Goal: Check status: Check status

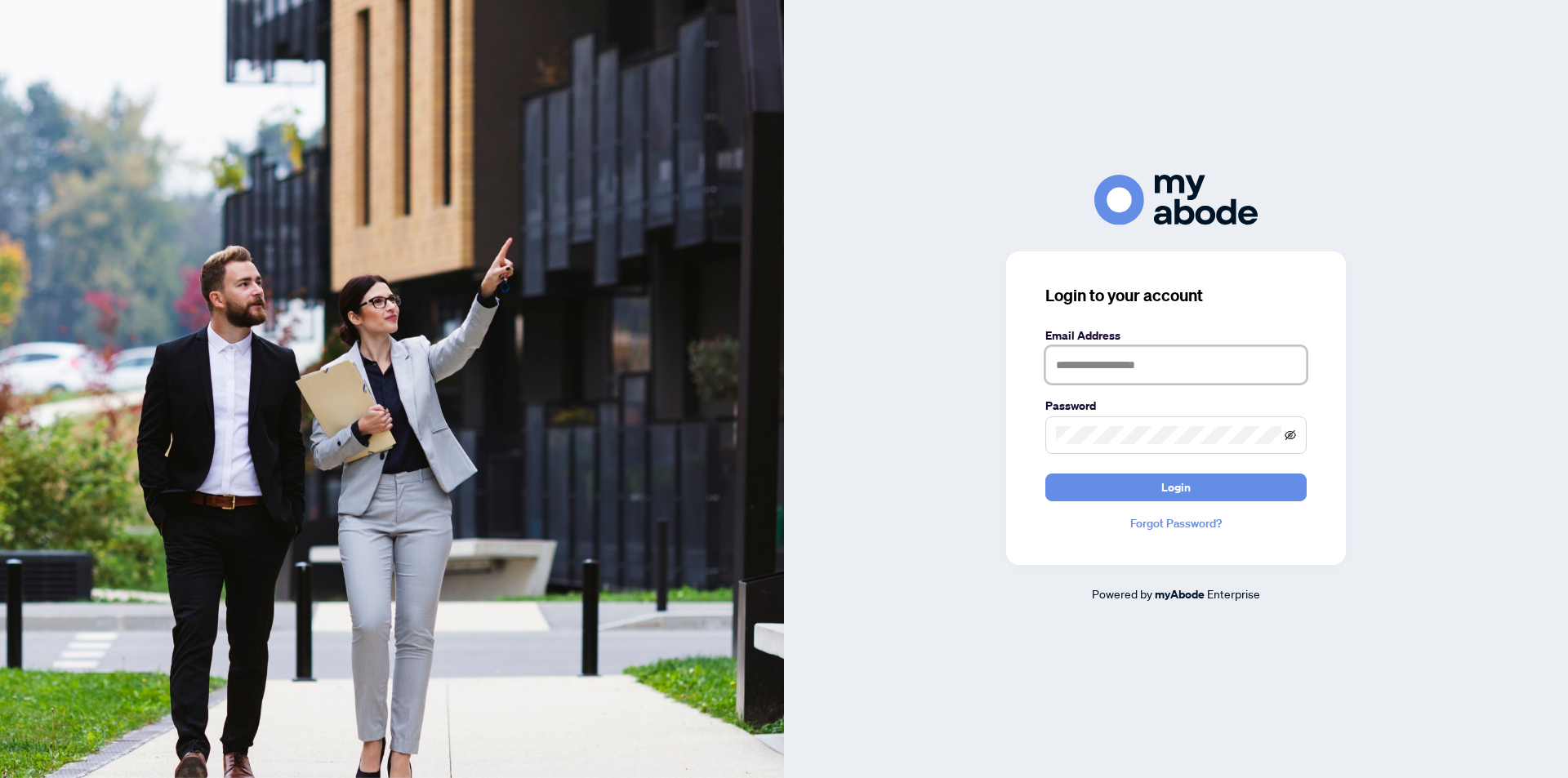
type input "**********"
click at [1291, 436] on icon "eye-invisible" at bounding box center [1290, 435] width 12 height 12
click at [1174, 490] on span "Login" at bounding box center [1176, 487] width 29 height 27
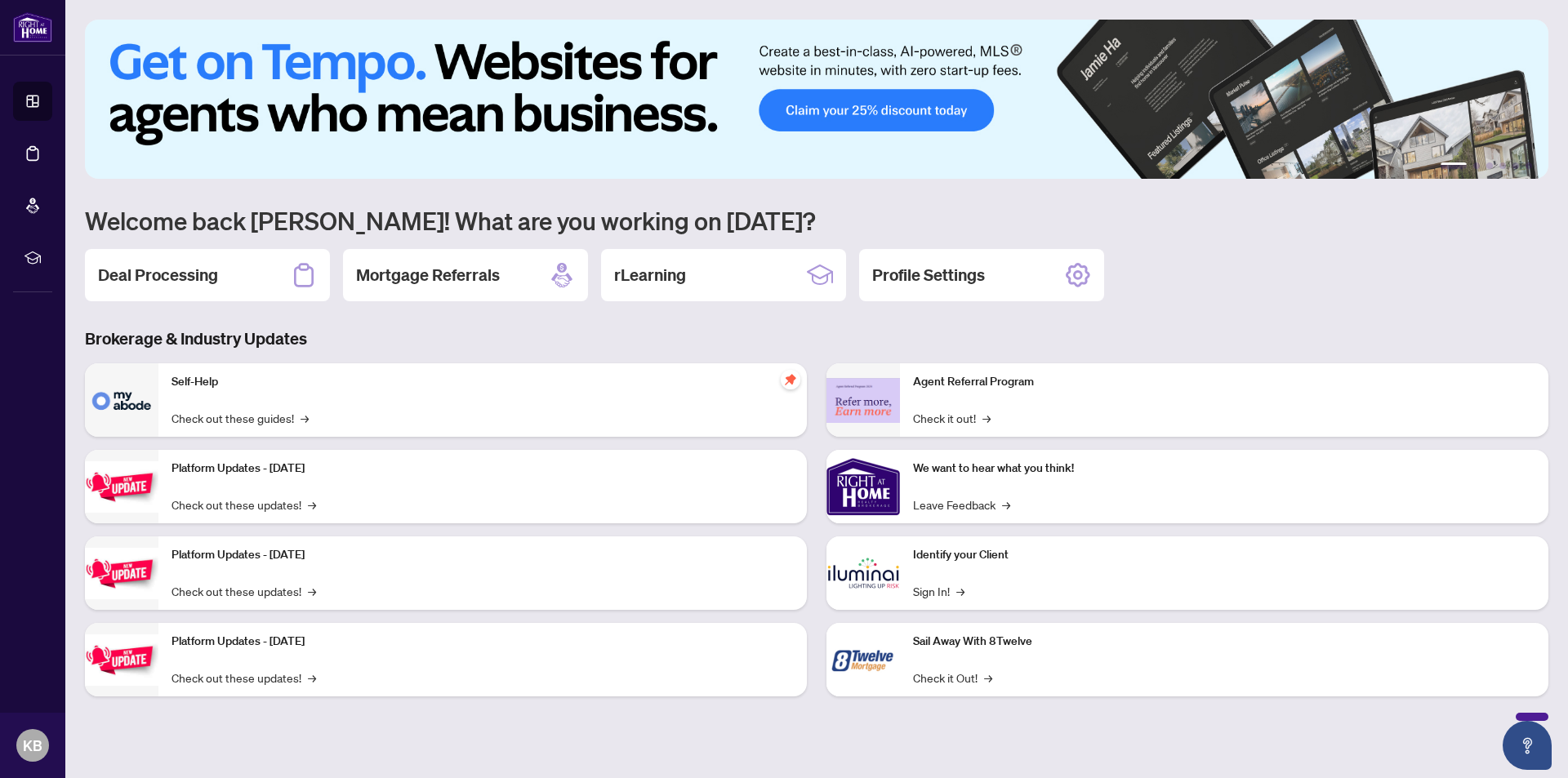
click at [197, 273] on h2 "Deal Processing" at bounding box center [157, 274] width 120 height 23
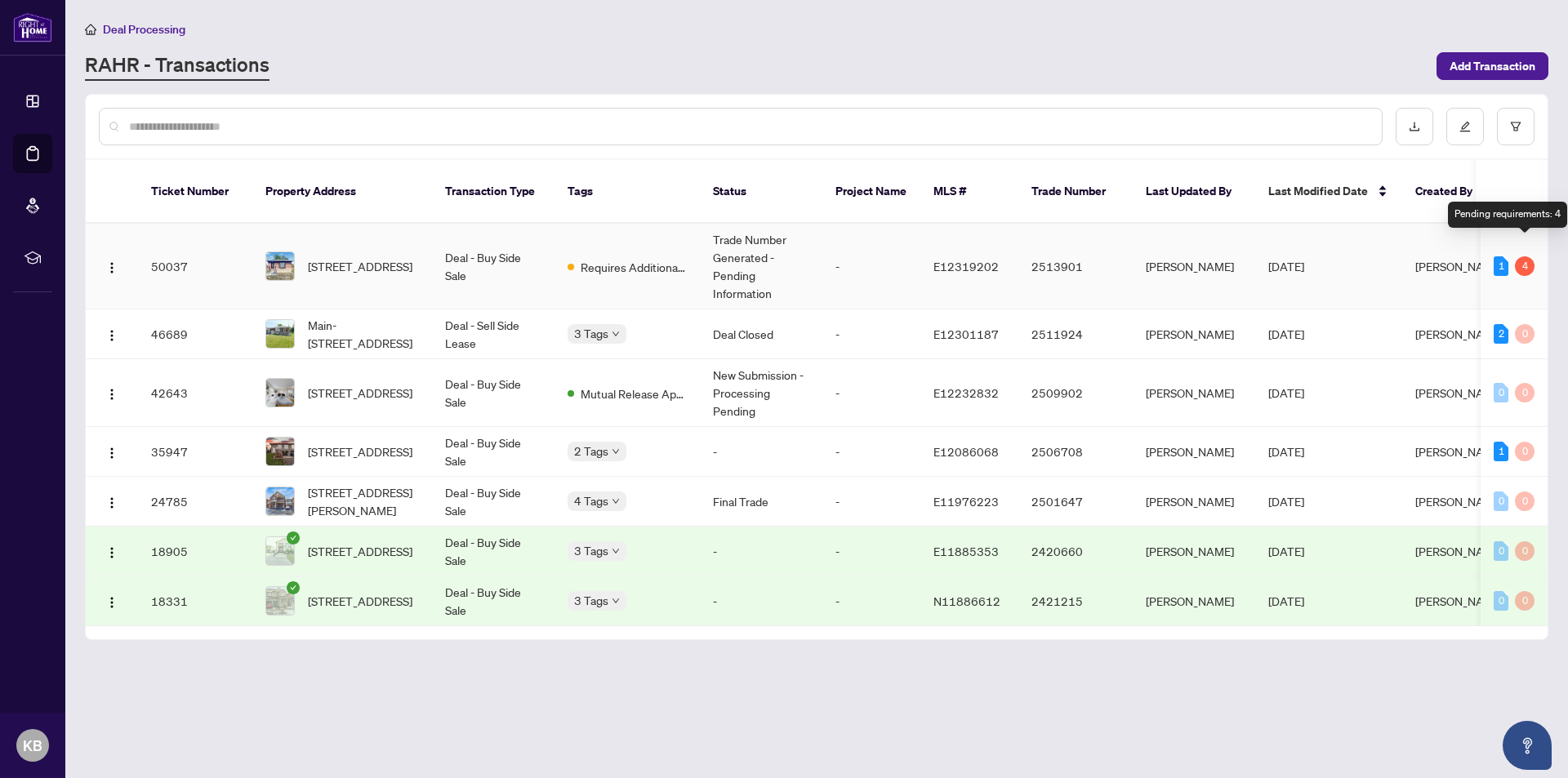
click at [1523, 256] on div "4" at bounding box center [1524, 265] width 19 height 19
click at [640, 258] on span "Requires Additional Docs" at bounding box center [634, 267] width 106 height 18
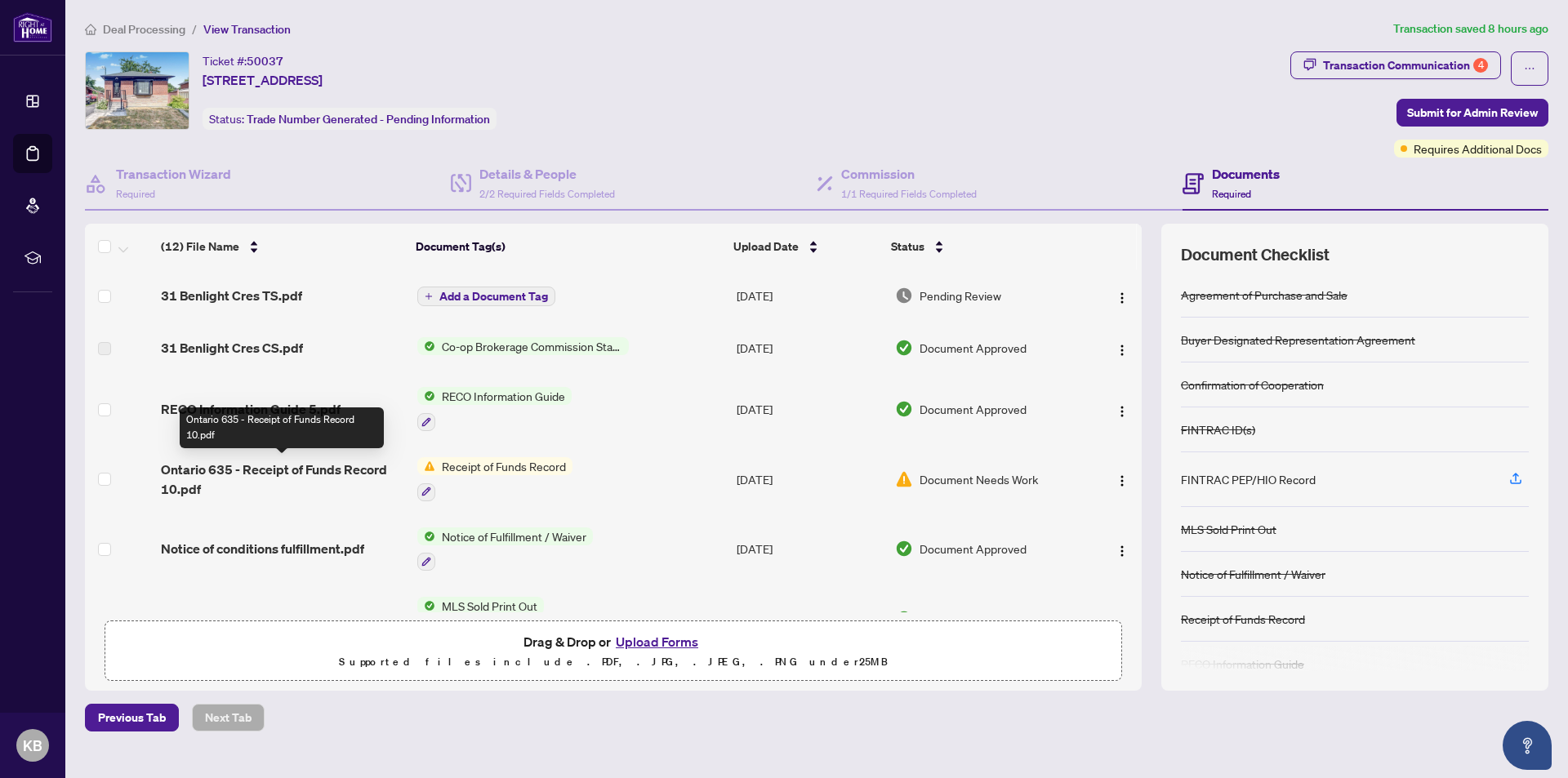
click at [335, 465] on span "Ontario 635 - Receipt of Funds Record 10.pdf" at bounding box center [282, 479] width 242 height 39
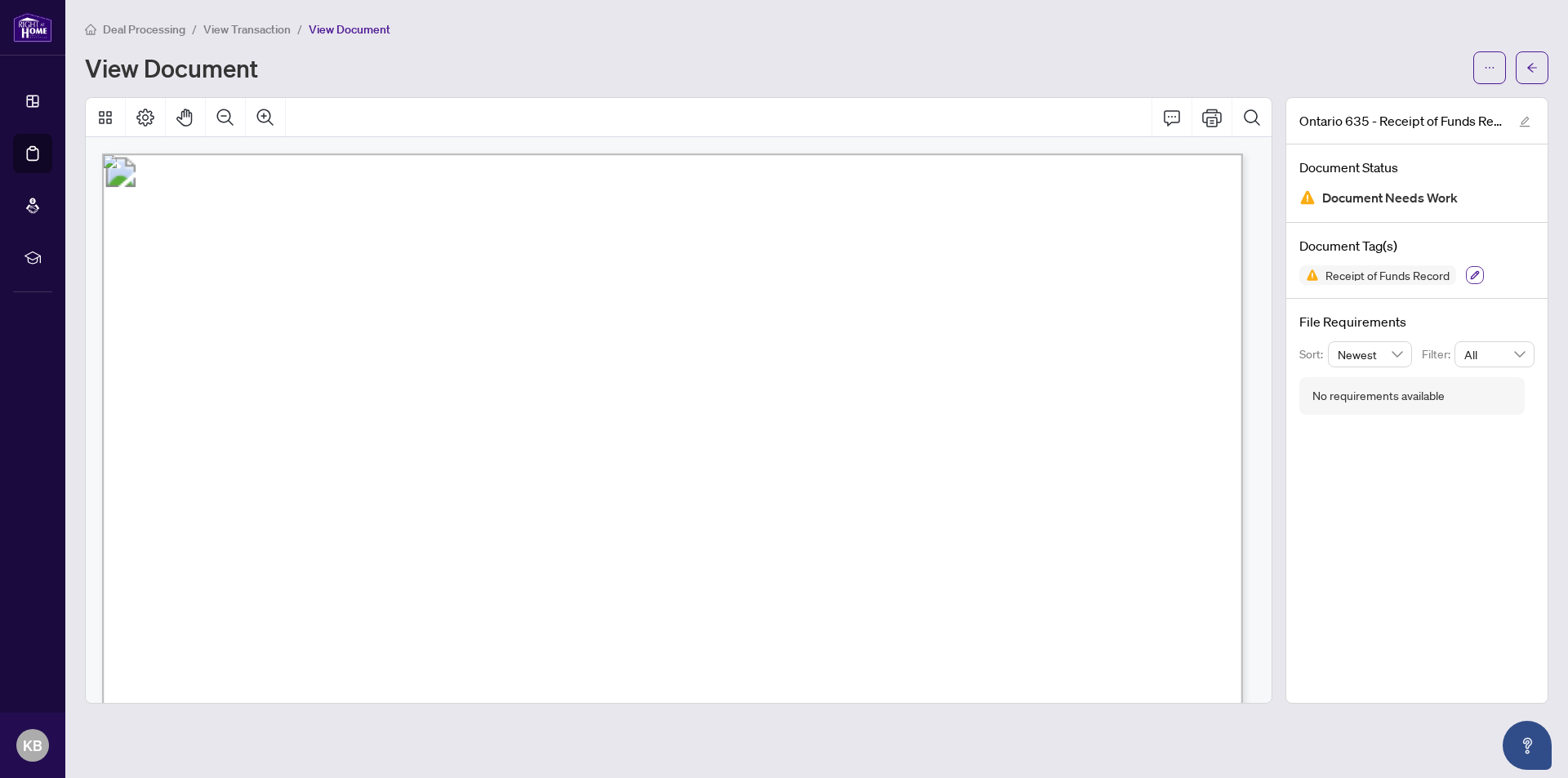
click at [1478, 272] on icon "button" at bounding box center [1475, 276] width 9 height 9
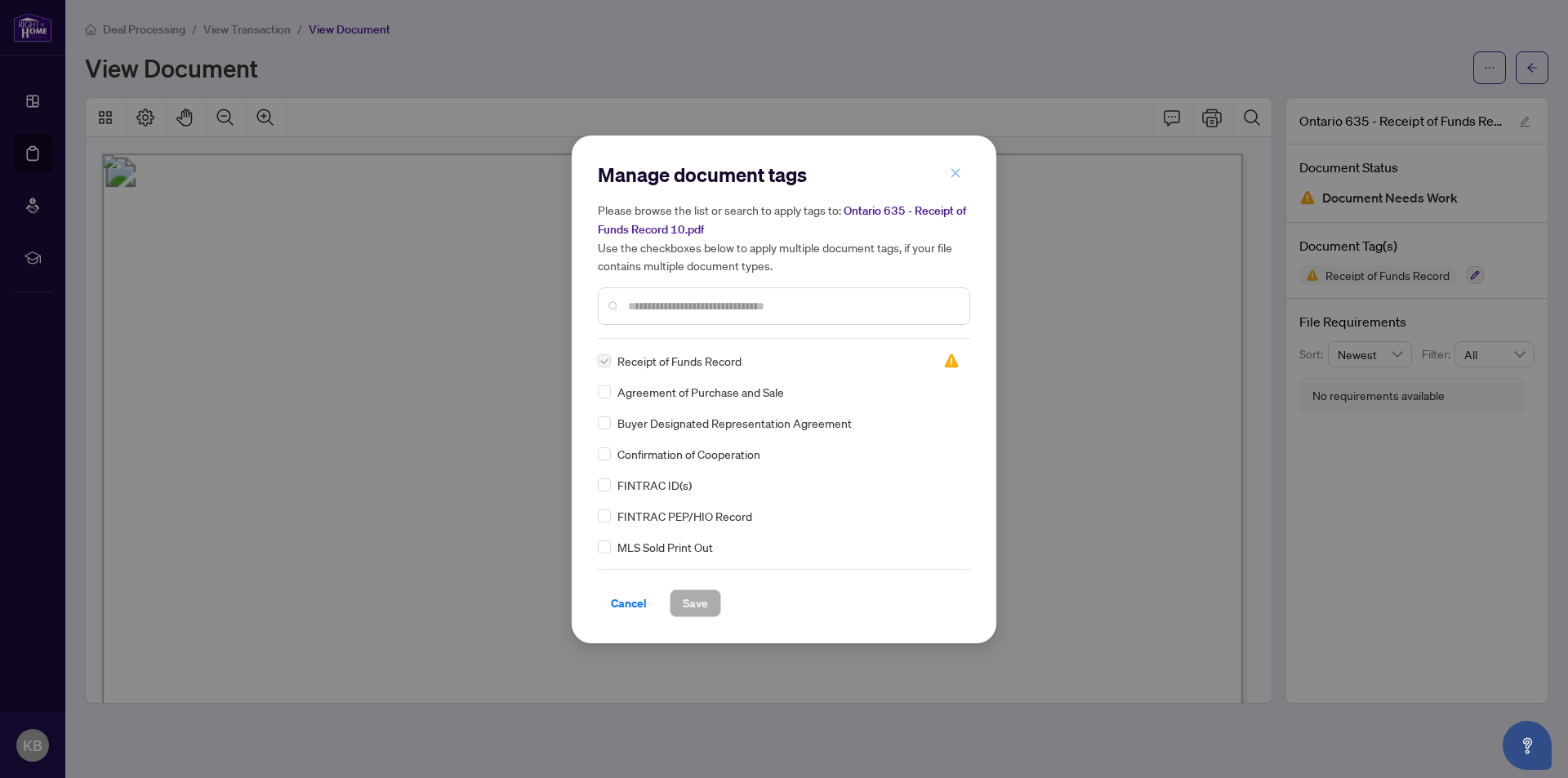
click at [953, 175] on icon "close" at bounding box center [955, 173] width 12 height 12
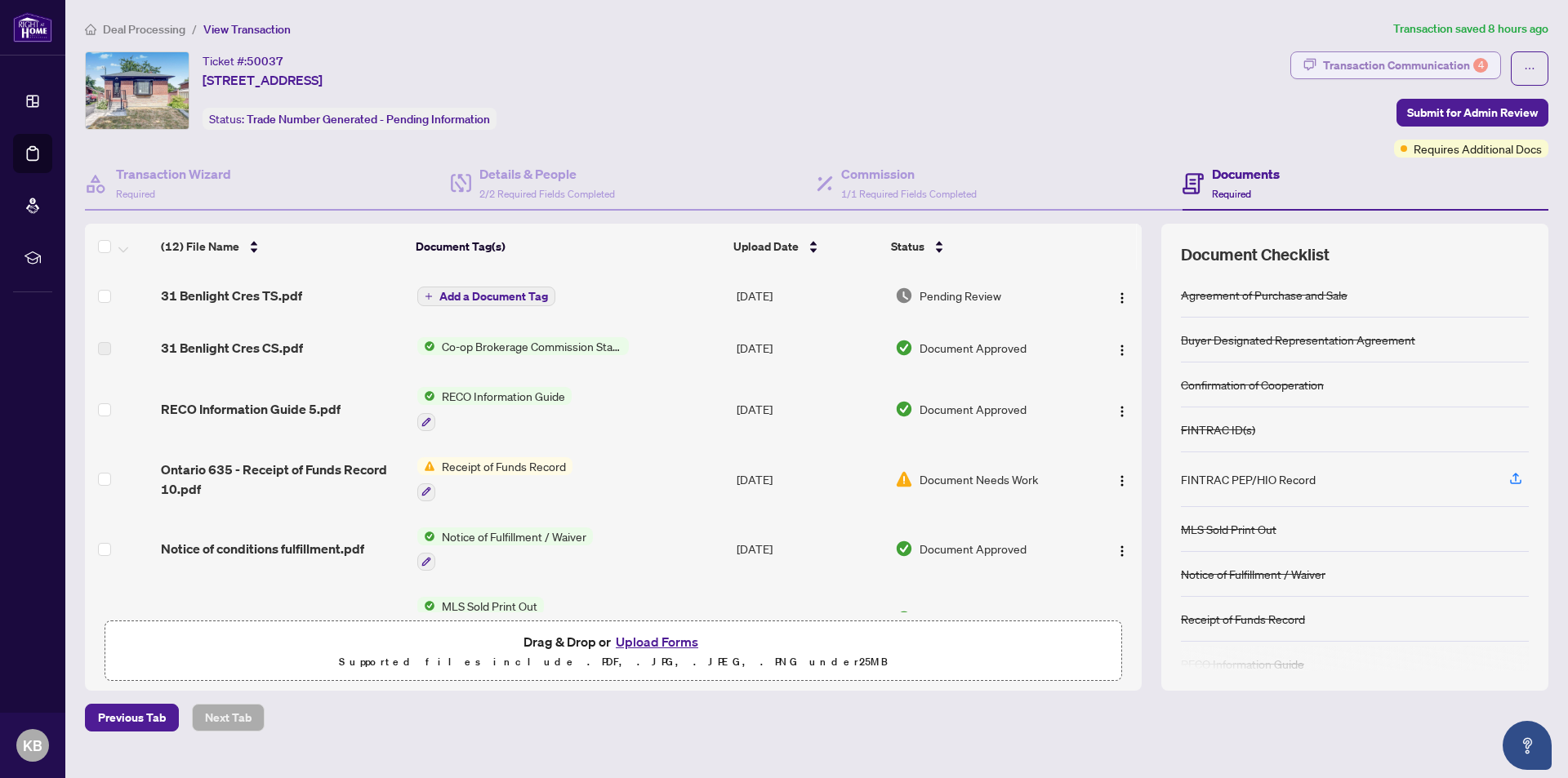
click at [1416, 61] on div "Transaction Communication 4" at bounding box center [1405, 65] width 165 height 27
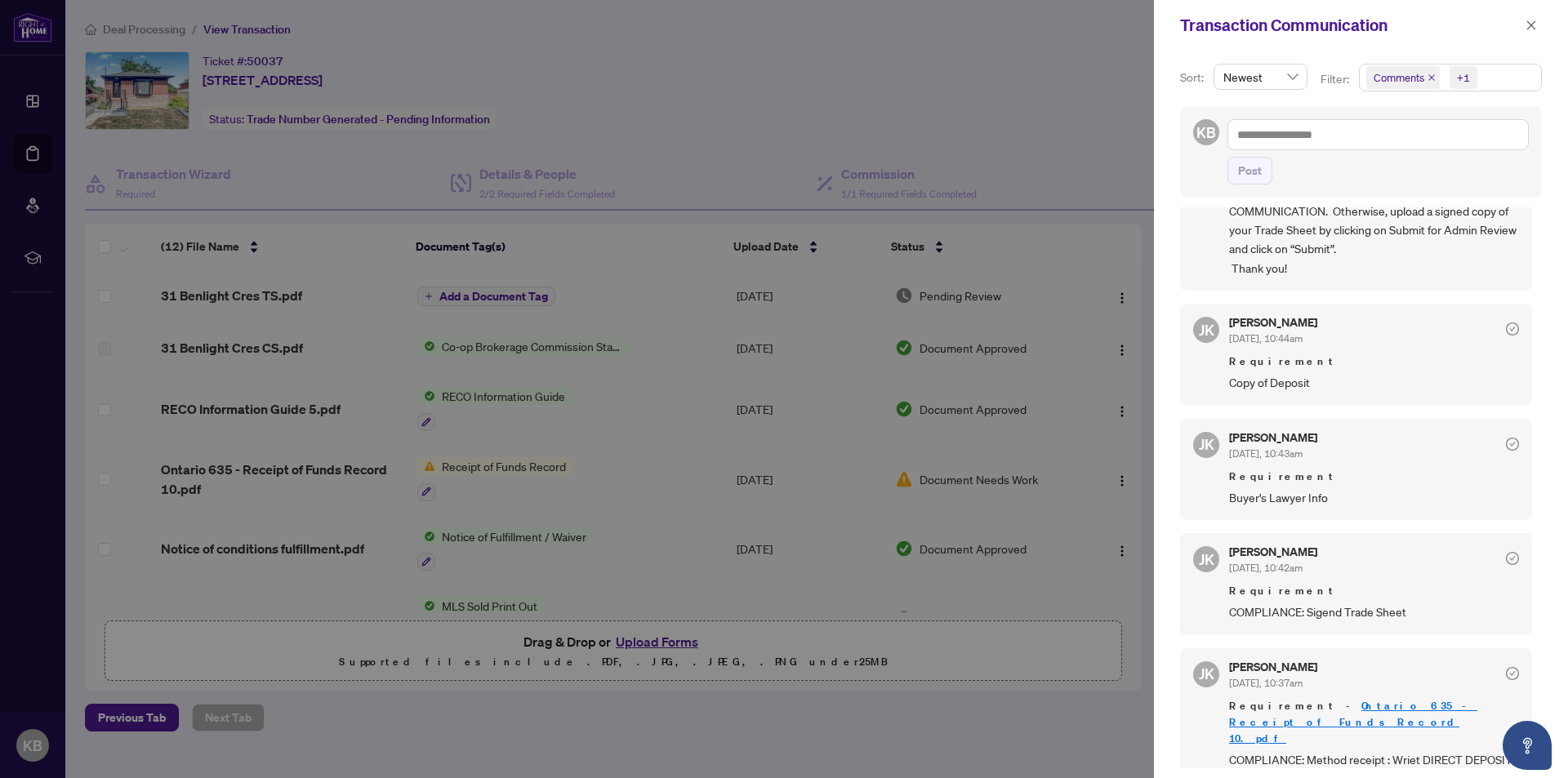
scroll to position [4, 0]
